Goal: Transaction & Acquisition: Purchase product/service

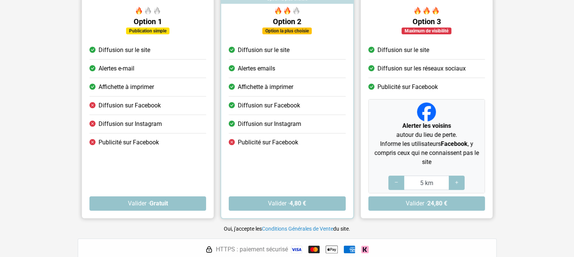
scroll to position [75, 0]
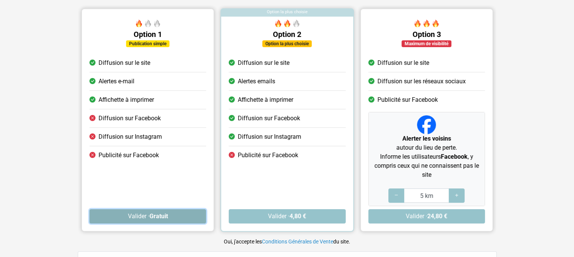
click at [150, 211] on button "Valider · Gratuit" at bounding box center [147, 216] width 117 height 14
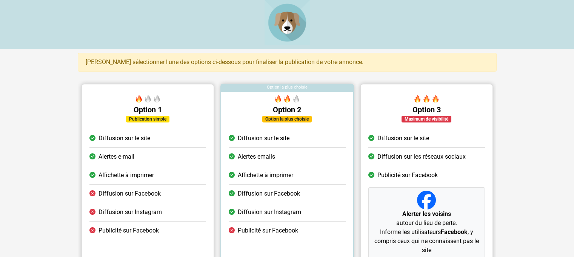
scroll to position [75, 0]
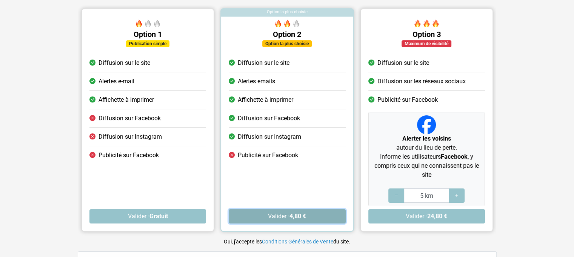
click at [267, 215] on button "Valider · 4,80 €" at bounding box center [287, 216] width 117 height 14
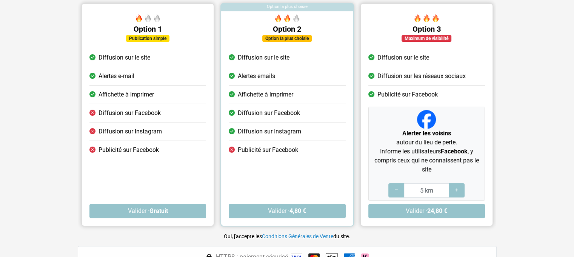
scroll to position [113, 0]
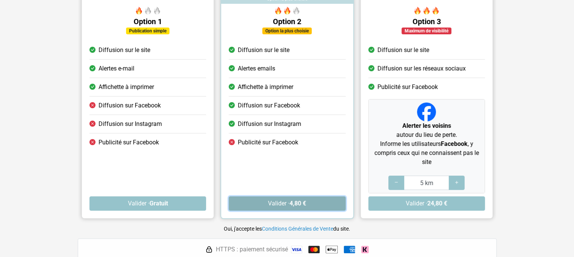
click at [268, 204] on button "Valider · 4,80 €" at bounding box center [287, 204] width 117 height 14
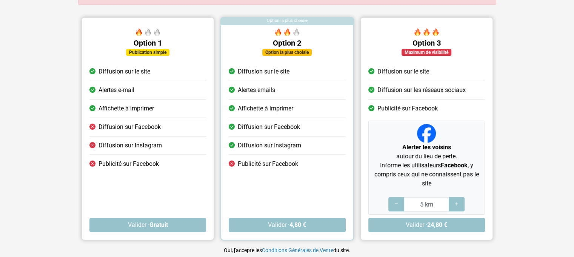
scroll to position [113, 0]
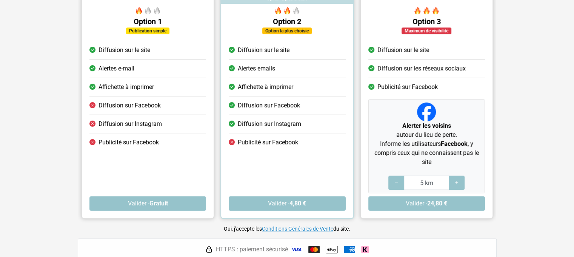
click at [297, 229] on link "Conditions Générales de Vente" at bounding box center [297, 229] width 71 height 6
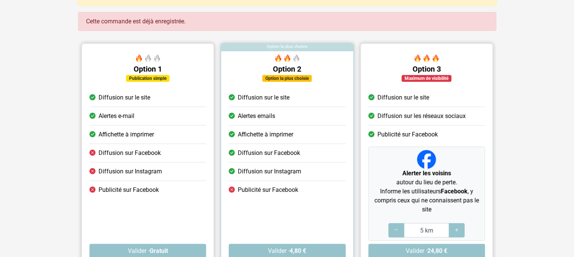
scroll to position [0, 0]
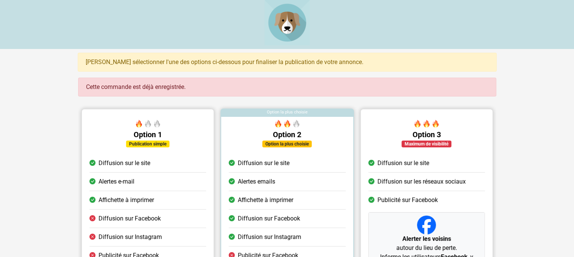
click at [190, 94] on div "Cette commande est déjà enregistrée." at bounding box center [287, 87] width 418 height 19
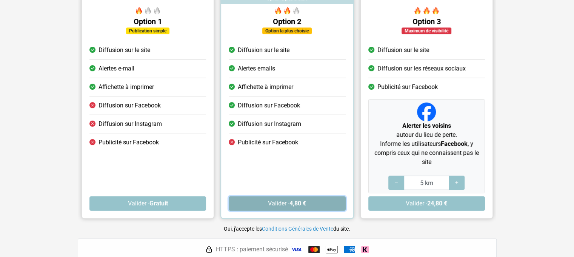
click at [257, 199] on button "Valider · 4,80 €" at bounding box center [287, 204] width 117 height 14
